Goal: Information Seeking & Learning: Learn about a topic

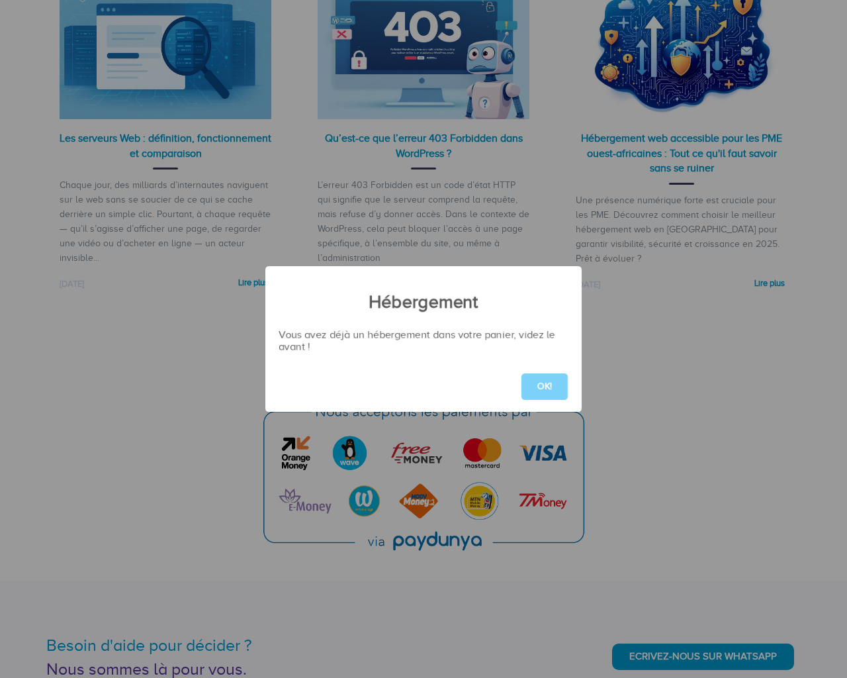
scroll to position [2989, 0]
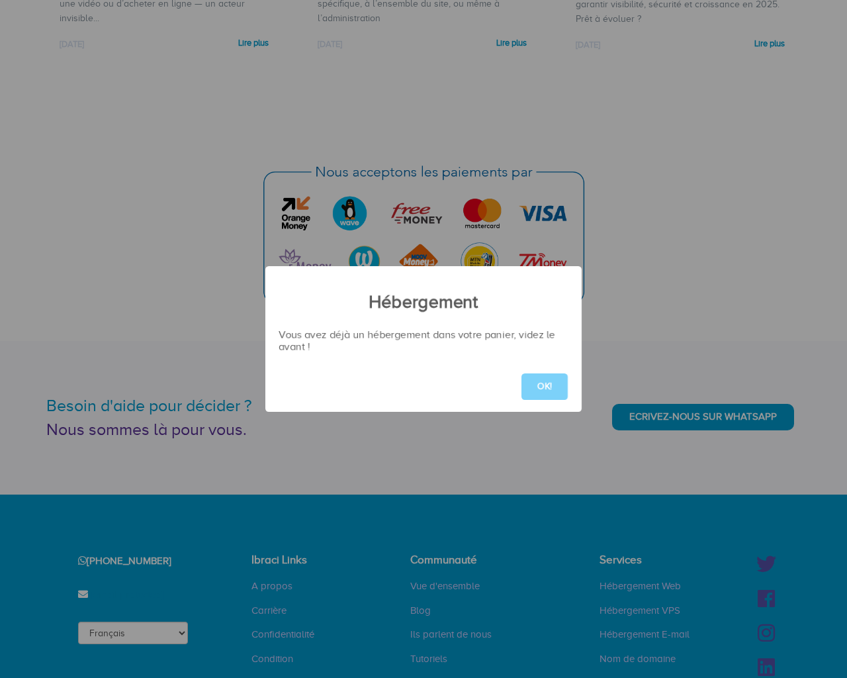
type input "www.example.com"
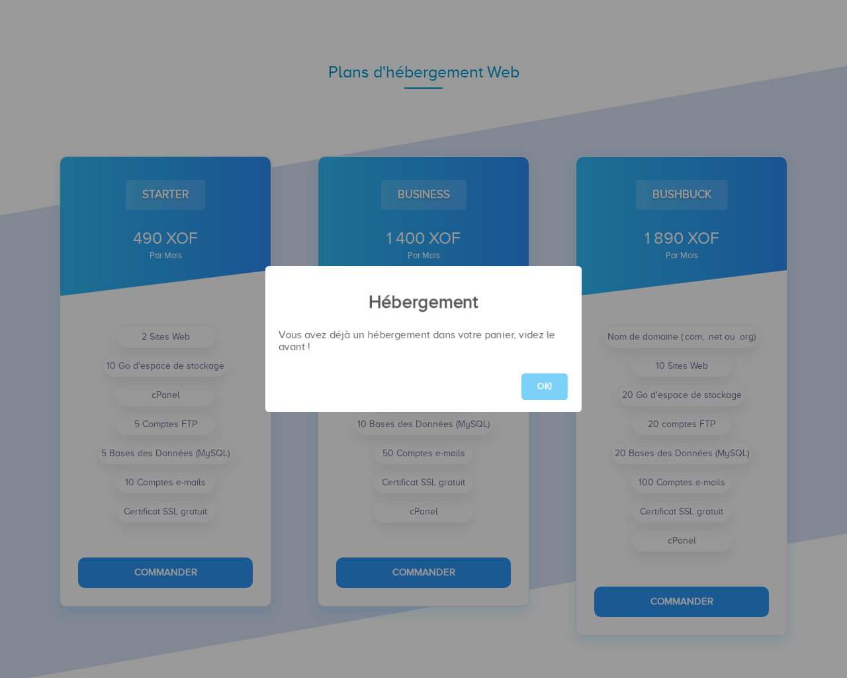
select select "en"
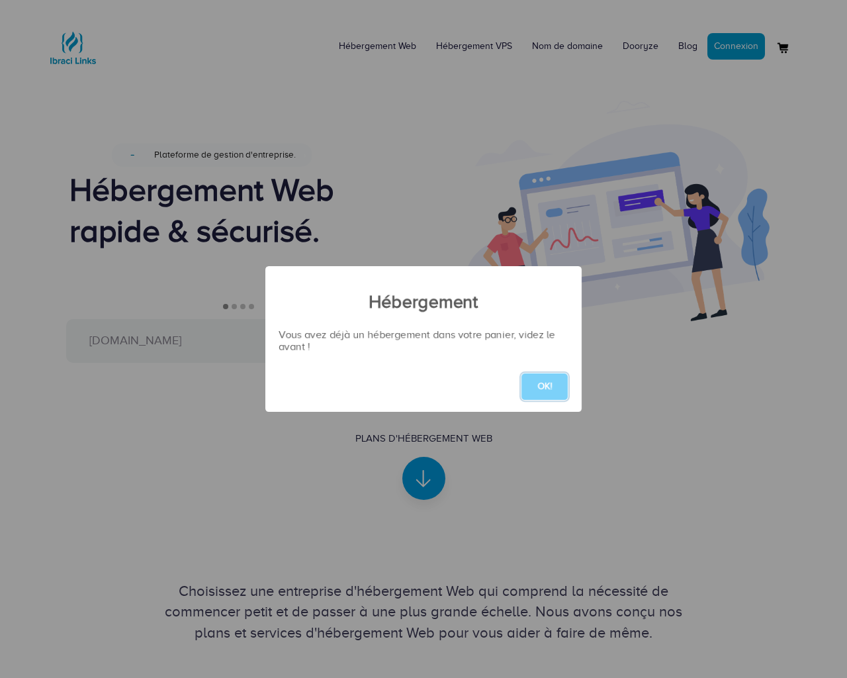
type button "e"
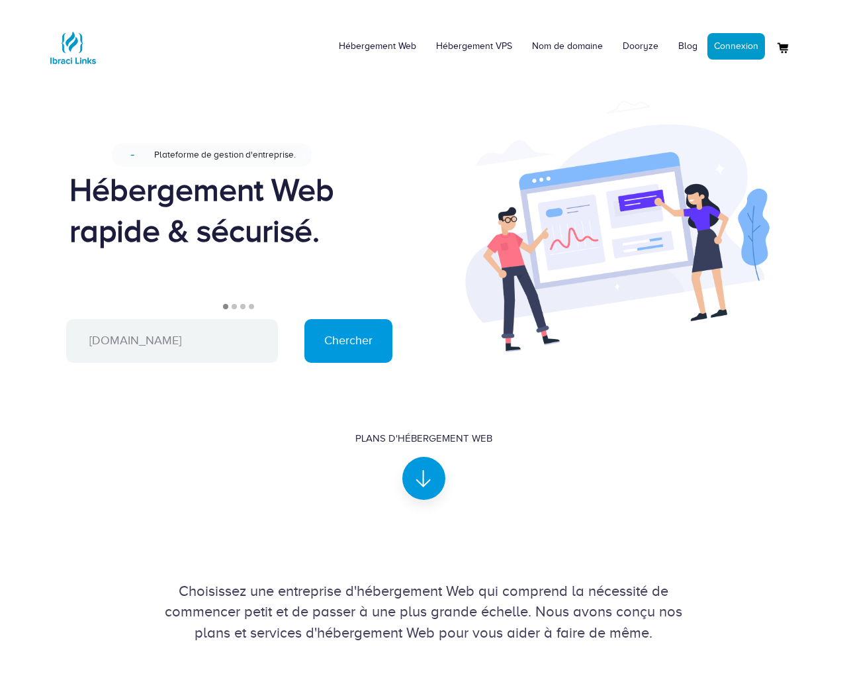
scroll to position [864, 0]
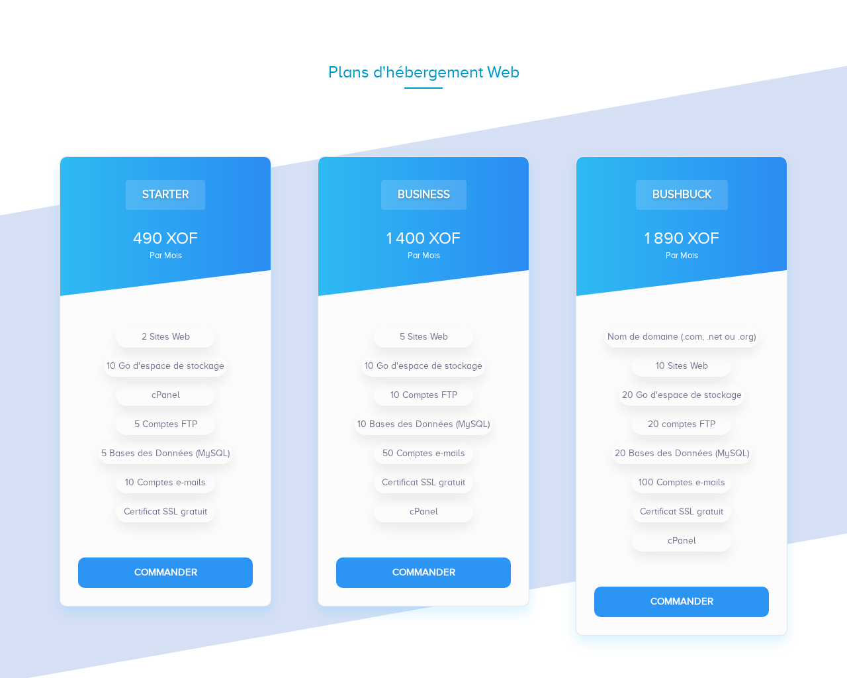
select select "en"
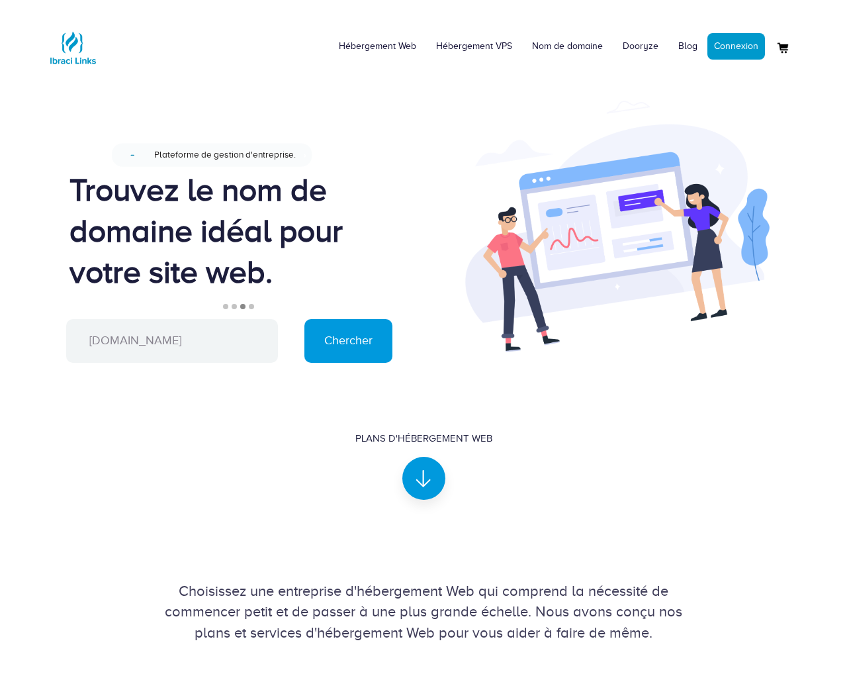
scroll to position [864, 0]
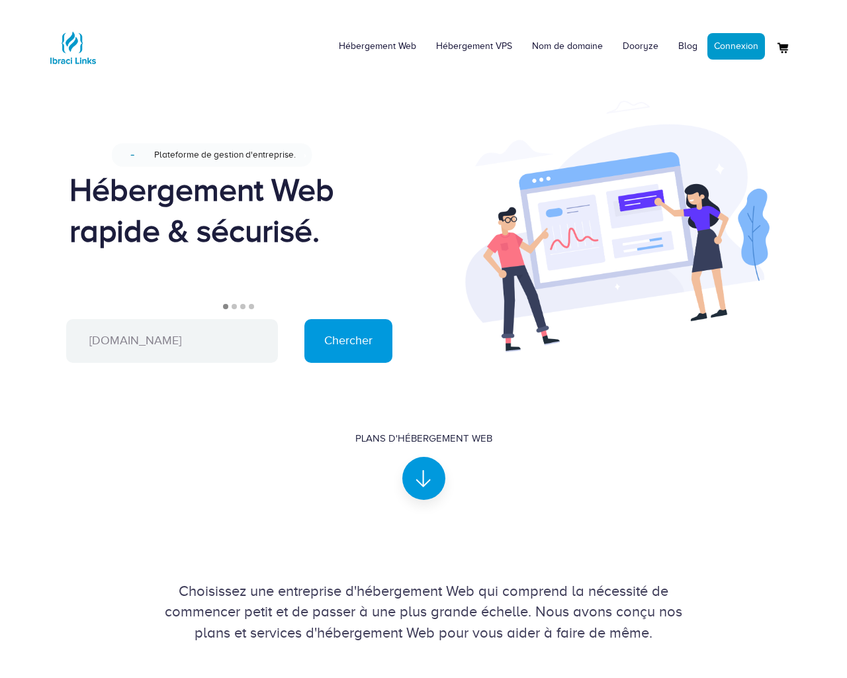
scroll to position [864, 0]
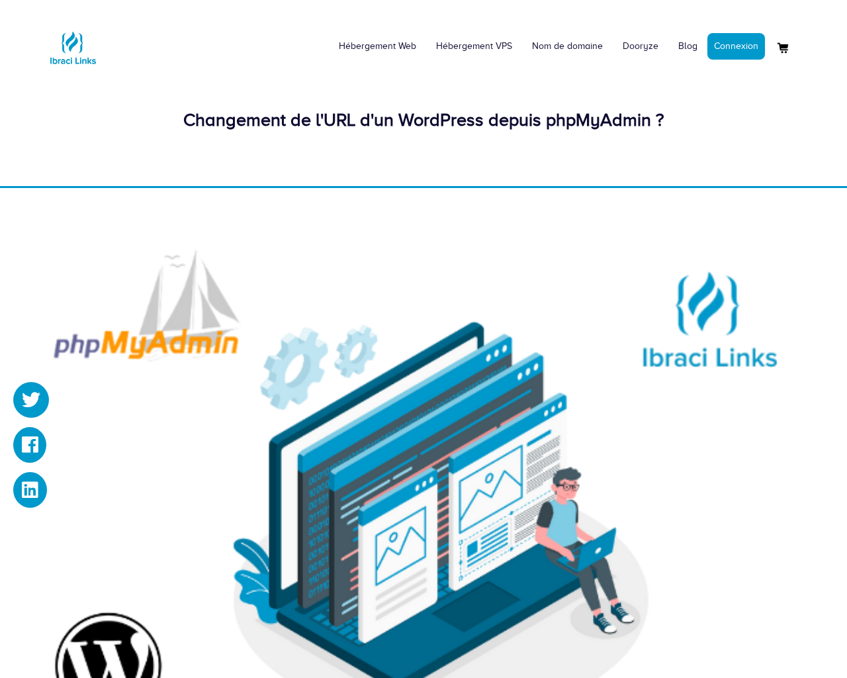
scroll to position [1171, 0]
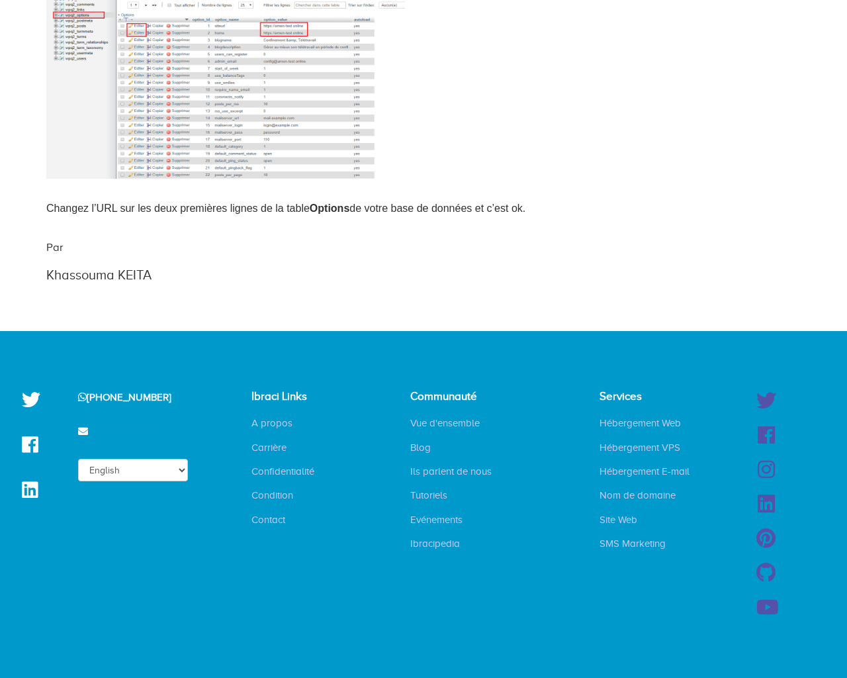
select select "en"
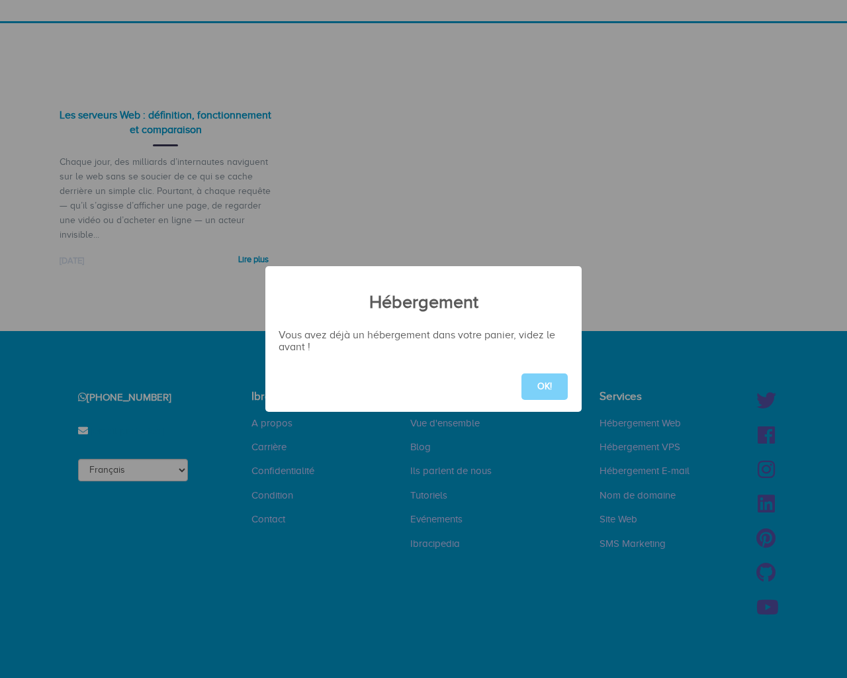
scroll to position [165, 0]
select select "en"
type button "e"
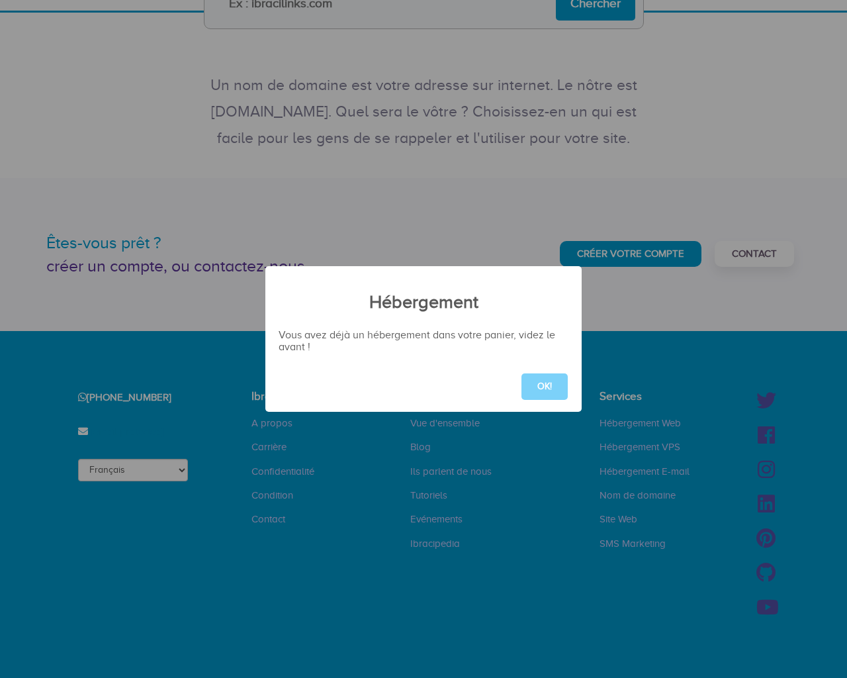
scroll to position [207, 0]
type input "[DOMAIN_NAME]"
select select "en"
type button "e"
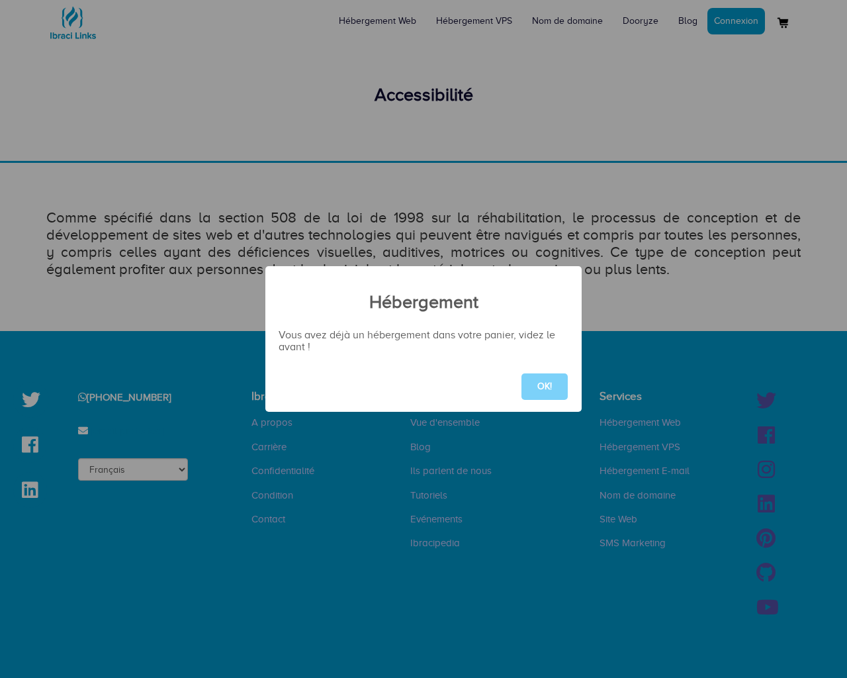
scroll to position [25, 0]
select select "en"
type button "e"
select select "en"
